Goal: Transaction & Acquisition: Subscribe to service/newsletter

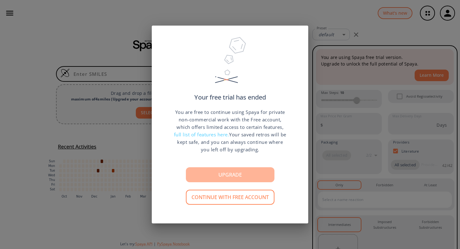
click at [219, 175] on button "Upgrade" at bounding box center [230, 175] width 88 height 15
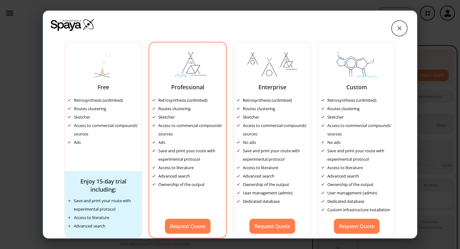
click at [190, 234] on div "Professional Retrosynthesis (unlimited) Routes clustering Sketcher Access to co…" at bounding box center [187, 140] width 78 height 197
click at [189, 227] on button "Request Quote" at bounding box center [188, 226] width 46 height 15
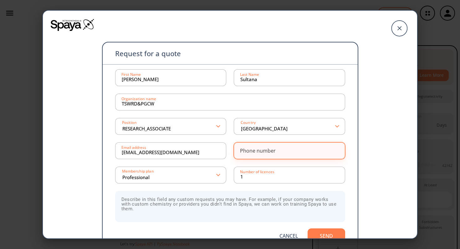
click at [256, 152] on div "Phone number" at bounding box center [258, 150] width 36 height 5
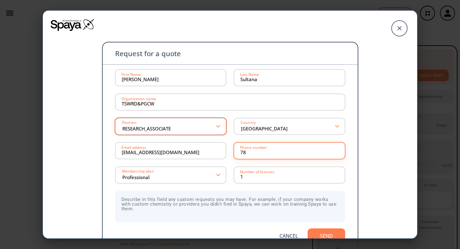
click at [217, 127] on polygon at bounding box center [218, 126] width 4 height 3
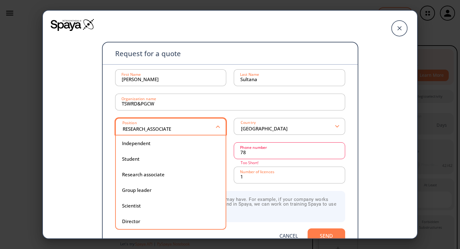
click at [220, 126] on div "Position RESEARCH_ASSOCIATE" at bounding box center [170, 126] width 111 height 17
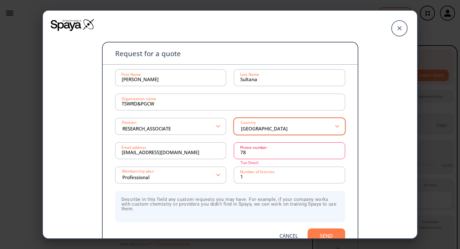
click at [336, 126] on polygon at bounding box center [337, 126] width 4 height 3
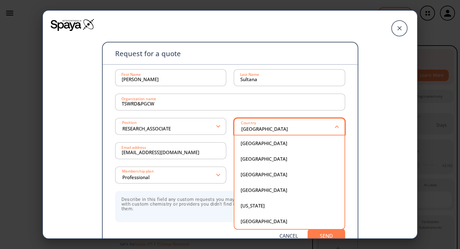
scroll to position [17, 0]
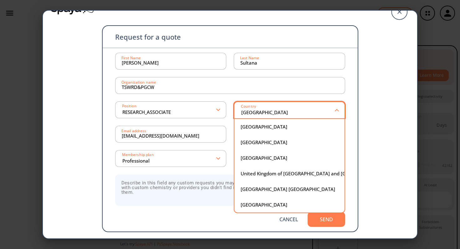
click at [336, 113] on div "Country [GEOGRAPHIC_DATA]" at bounding box center [289, 110] width 111 height 17
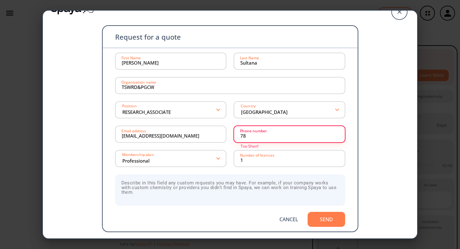
click at [274, 135] on input "78" at bounding box center [289, 134] width 98 height 13
drag, startPoint x: 249, startPoint y: 135, endPoint x: 236, endPoint y: 135, distance: 12.5
click at [236, 135] on div "78 Phone number Too Short!" at bounding box center [289, 134] width 111 height 17
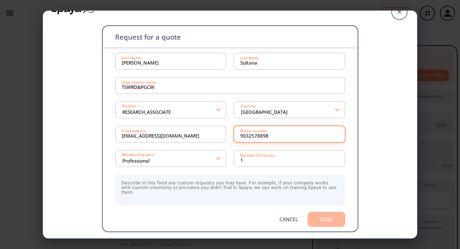
type input "9032578898"
click at [317, 220] on button "Send" at bounding box center [326, 219] width 38 height 15
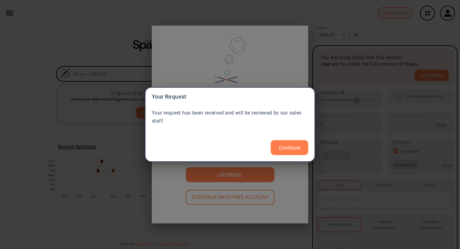
click at [298, 155] on div "Your Request Your request has been received and will be reviewed by our sales s…" at bounding box center [230, 124] width 170 height 75
click at [295, 151] on button "Continue" at bounding box center [289, 147] width 38 height 15
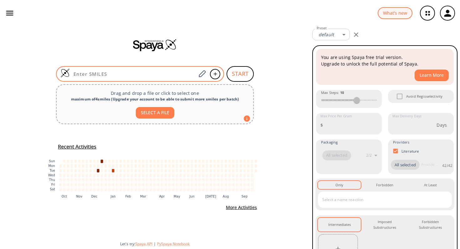
click at [162, 75] on input at bounding box center [133, 74] width 126 height 6
paste input "NC[C@H](NCNC(OCC(C=C1)=CC=C1NC([C@H]2N(C([C@@H](C)N)=O)CCC2)=O)=O)C(O)=O"
type input "NC[C@H](NCNC(OCC(C=C1)=CC=C1NC([C@H]2N(C([C@@H](C)N)=O)CCC2)=O)=O)C(O)=O"
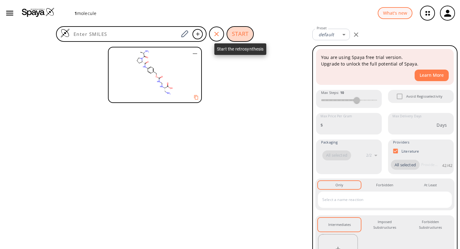
click at [241, 31] on button "START" at bounding box center [239, 34] width 27 height 16
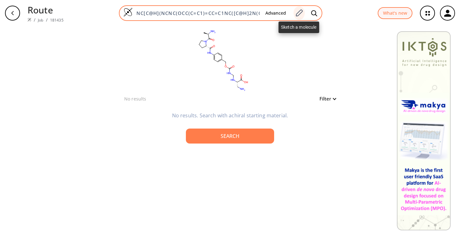
click at [298, 11] on icon at bounding box center [298, 13] width 8 height 8
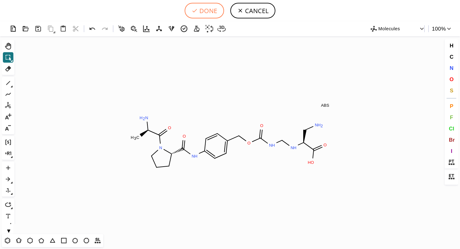
click at [201, 8] on button "DONE" at bounding box center [203, 11] width 39 height 16
type input "NC[C@@H](C(=O)O)NCNC(=O)OCC1=CC=C(NC(=O)[C@@H]2CCCN2C(=O)[C@H](N)C)C=C1"
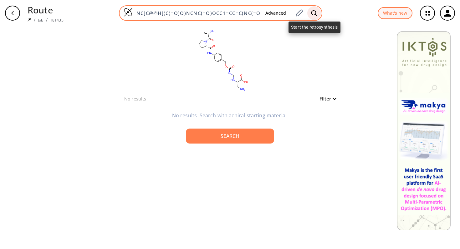
click at [309, 13] on div at bounding box center [314, 13] width 14 height 14
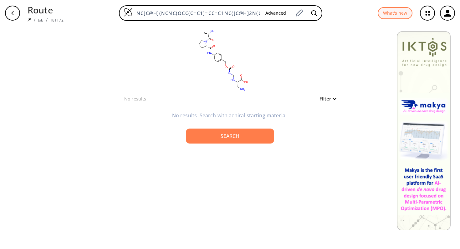
click at [12, 15] on icon "button" at bounding box center [12, 13] width 5 height 5
click at [445, 14] on icon "button" at bounding box center [447, 13] width 7 height 7
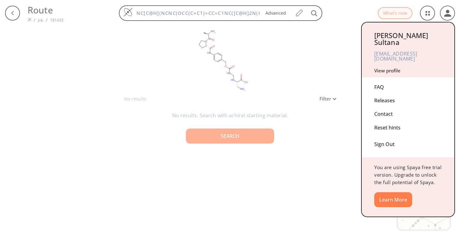
click at [445, 14] on div at bounding box center [230, 124] width 460 height 249
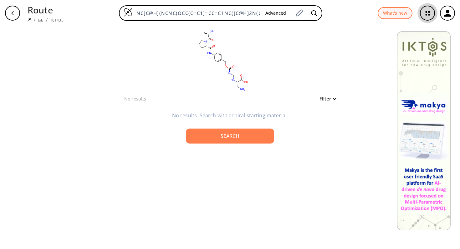
click at [429, 14] on icon "button" at bounding box center [427, 13] width 4 height 4
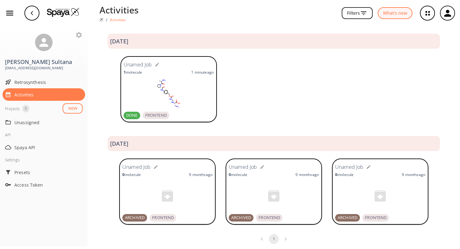
click at [447, 15] on icon "button" at bounding box center [447, 13] width 7 height 7
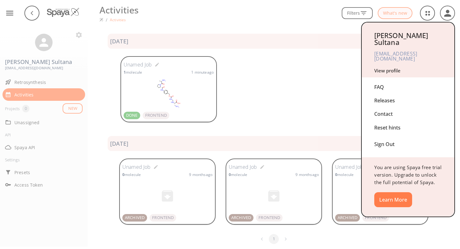
click at [388, 137] on div "Sign Out" at bounding box center [408, 143] width 68 height 17
